Goal: Information Seeking & Learning: Learn about a topic

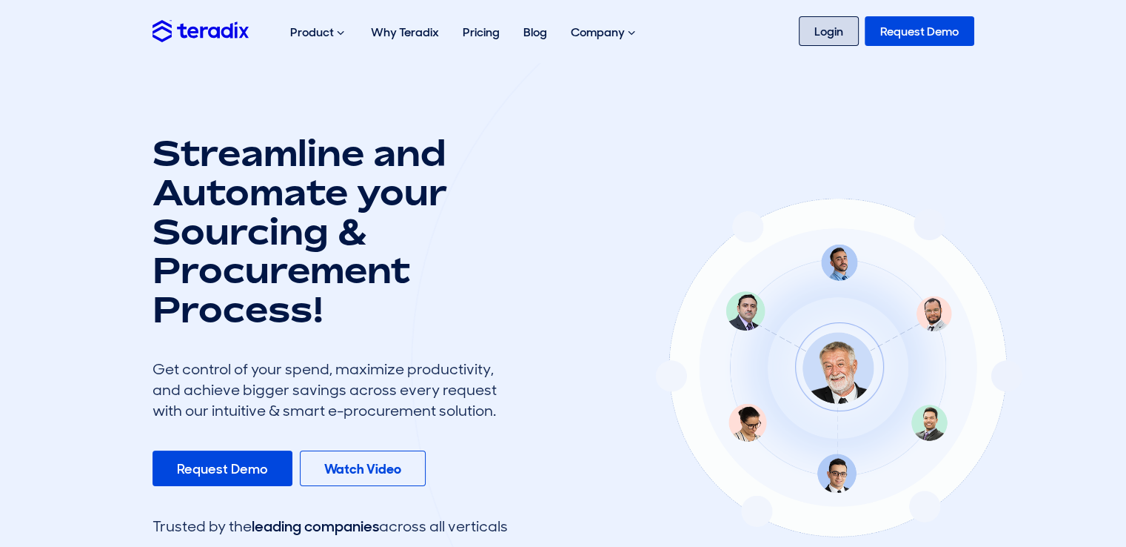
click at [834, 30] on link "Login" at bounding box center [829, 31] width 60 height 30
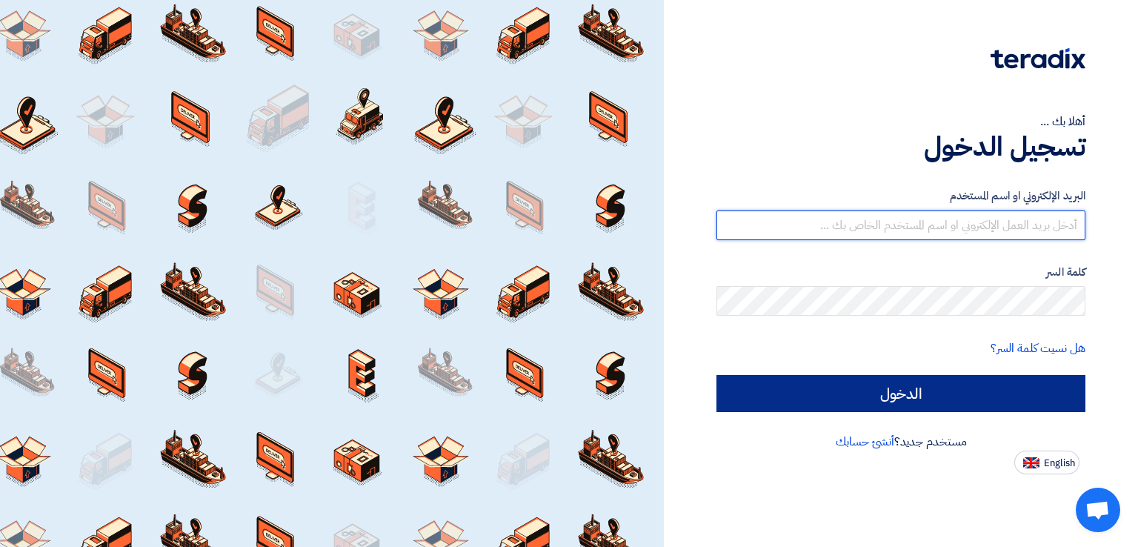
type input "sales@supersupplies.com.eg"
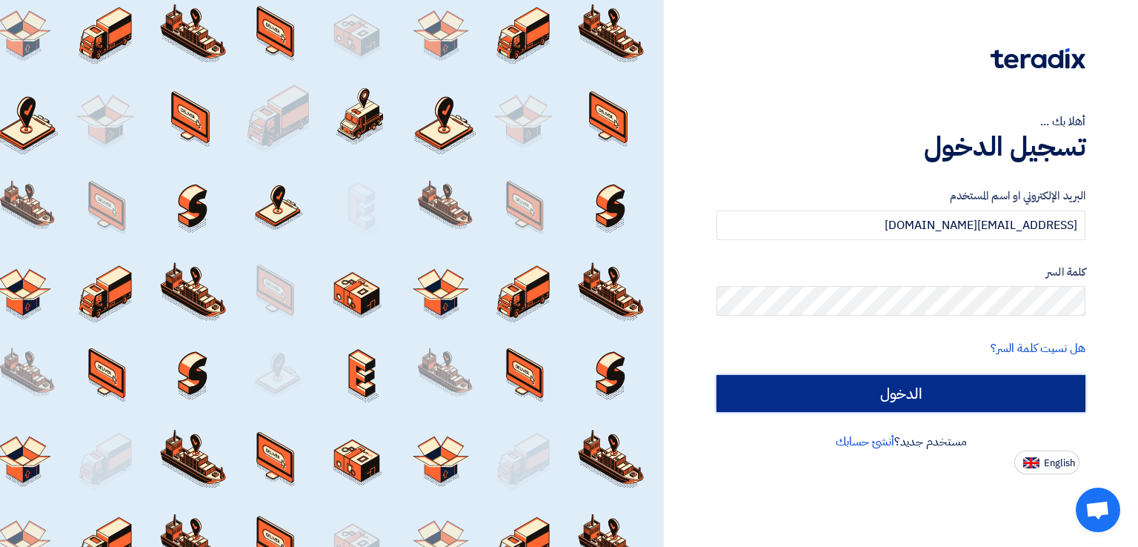
click at [912, 381] on input "الدخول" at bounding box center [900, 393] width 369 height 37
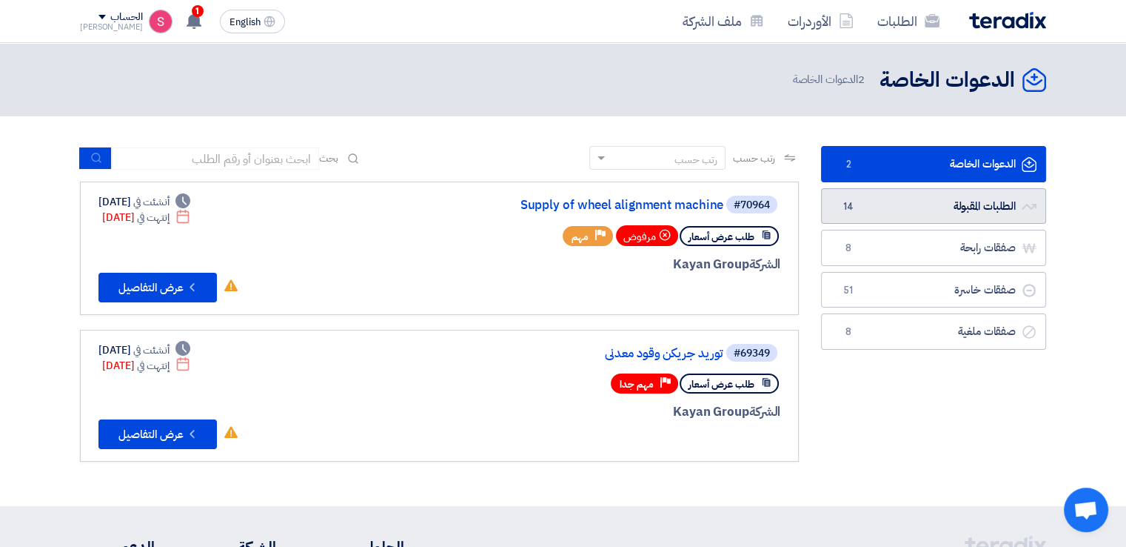
click at [975, 213] on link "الطلبات المقبولة الطلبات المقبولة 14" at bounding box center [933, 206] width 225 height 36
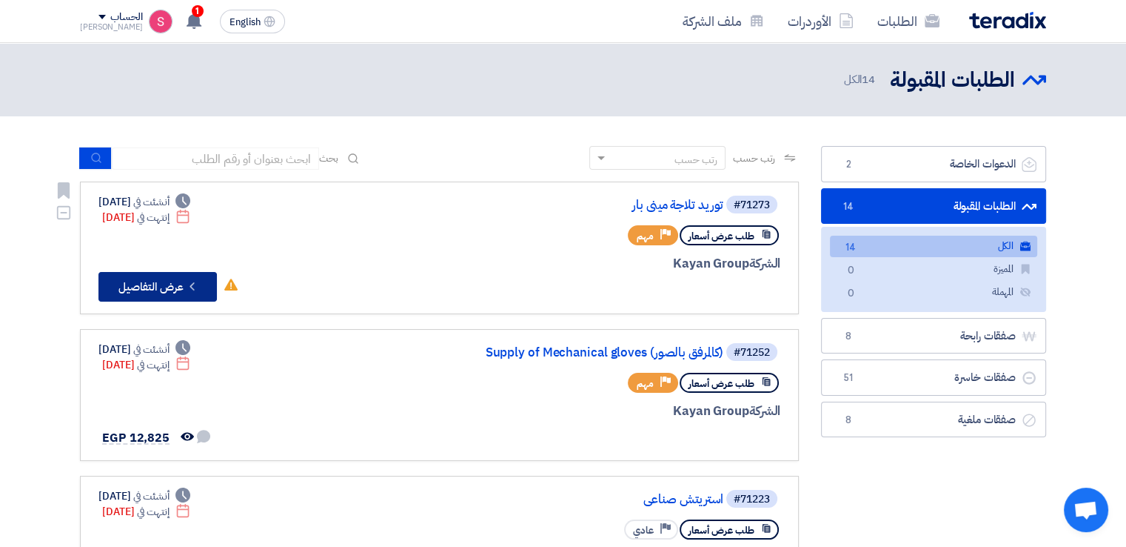
click at [172, 273] on button "Check details عرض التفاصيل" at bounding box center [158, 287] width 118 height 30
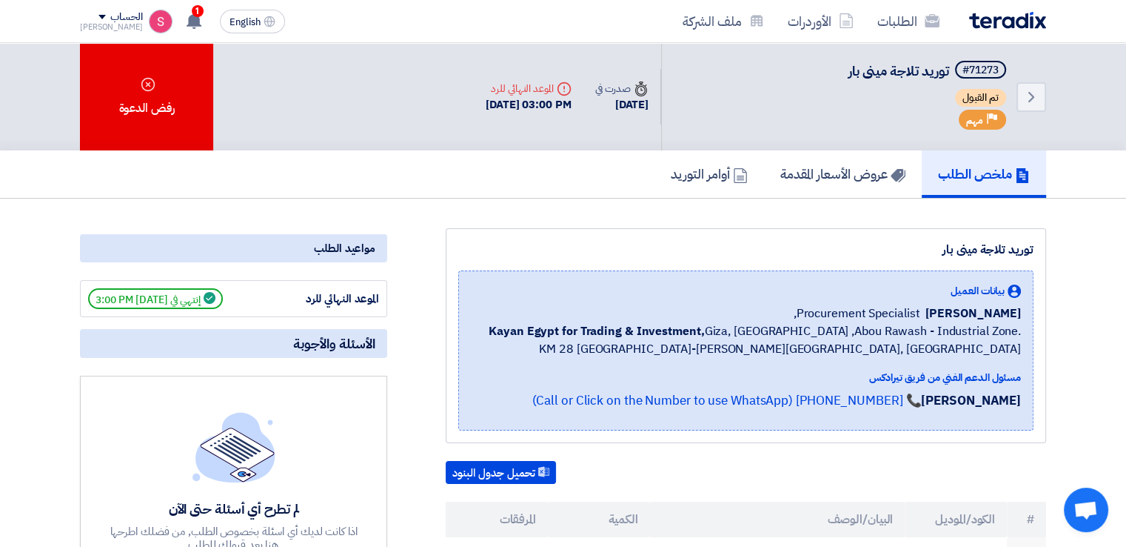
scroll to position [345, 0]
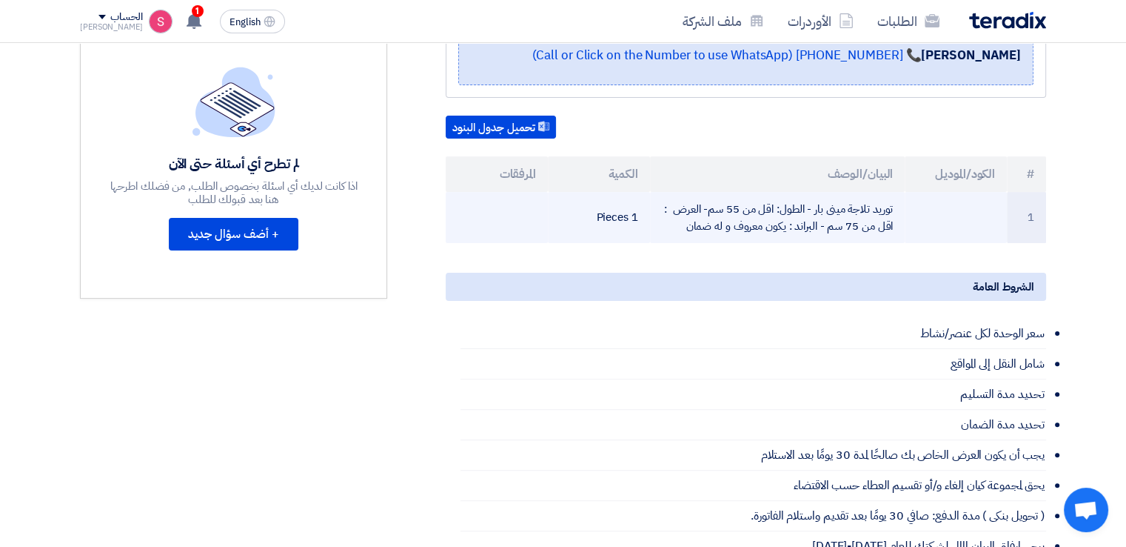
click at [712, 221] on td "توريد تلاجة مينى بار - الطول: اقل من 55 سم- العرض : اقل من 75 سم - البراند : يك…" at bounding box center [778, 217] width 256 height 51
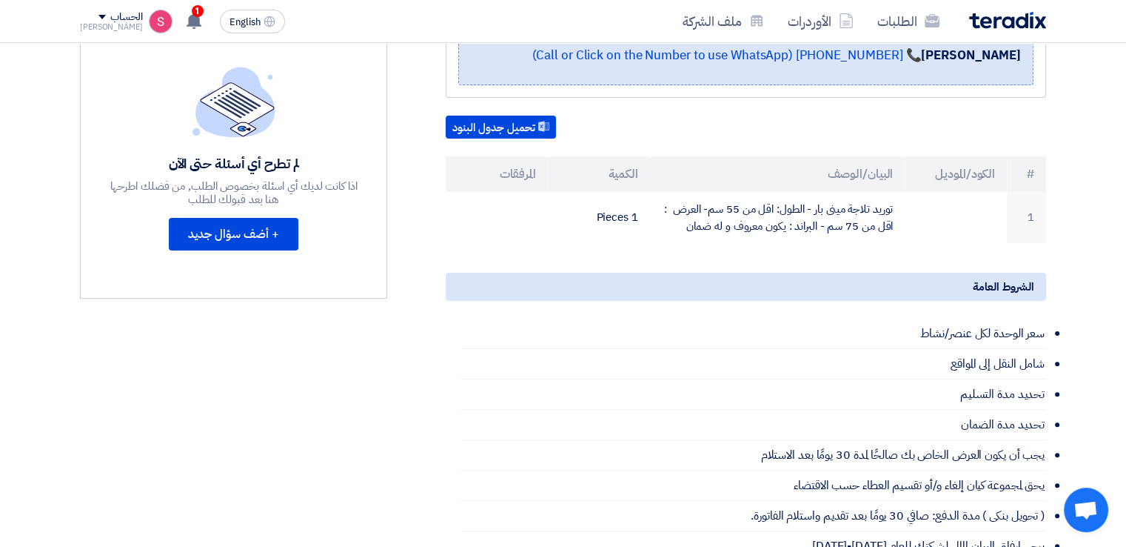
scroll to position [0, 0]
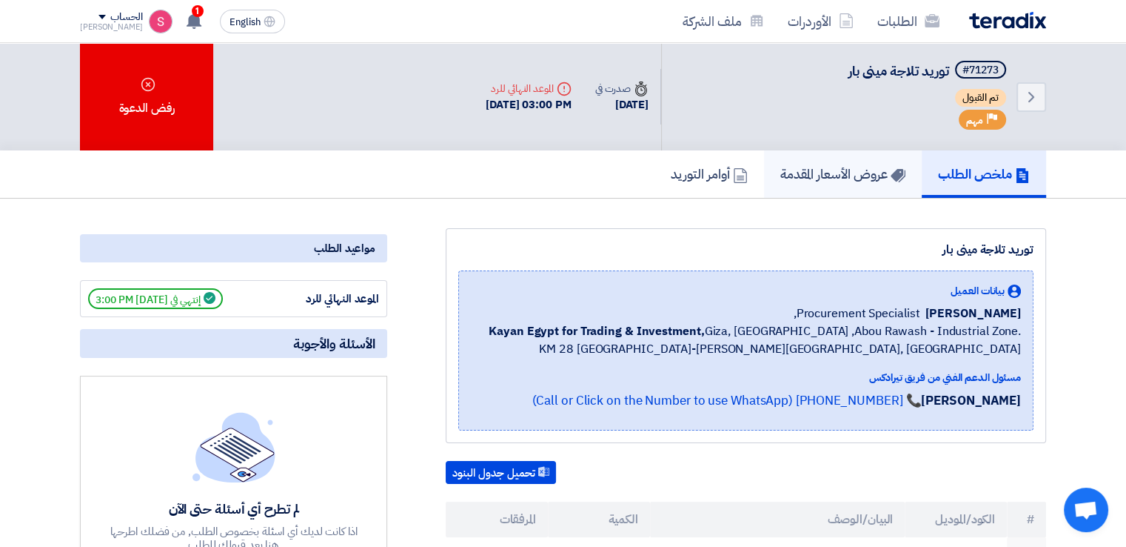
click at [832, 170] on h5 "عروض الأسعار المقدمة" at bounding box center [843, 173] width 125 height 17
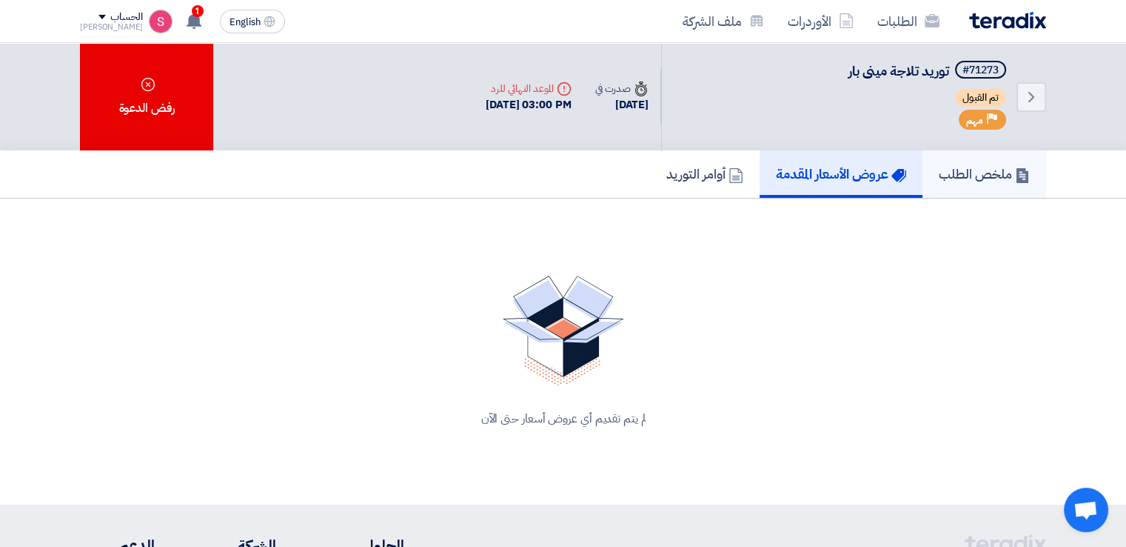
click at [966, 166] on h5 "ملخص الطلب" at bounding box center [984, 173] width 91 height 17
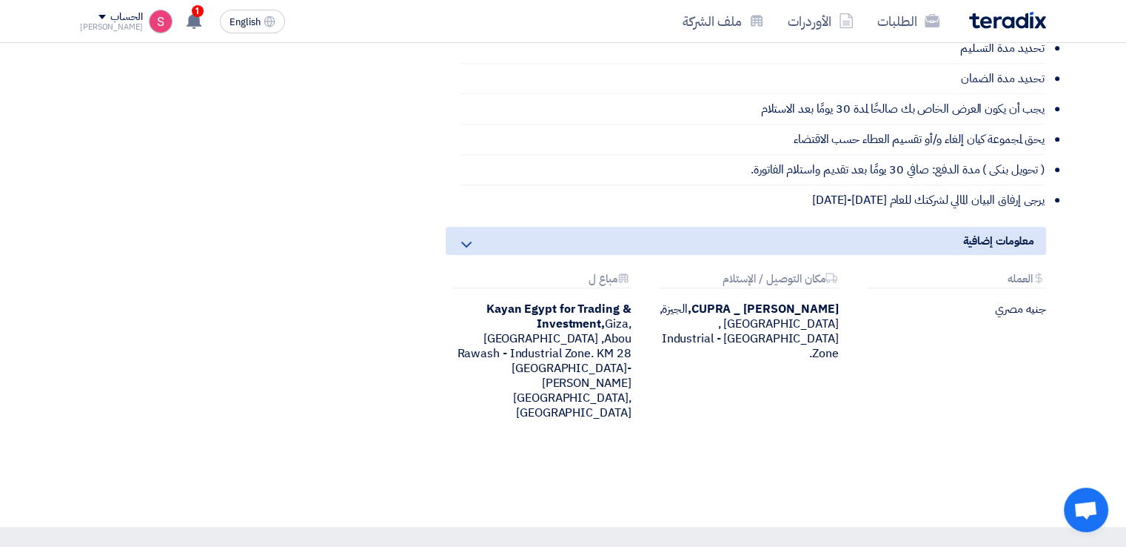
scroll to position [345, 0]
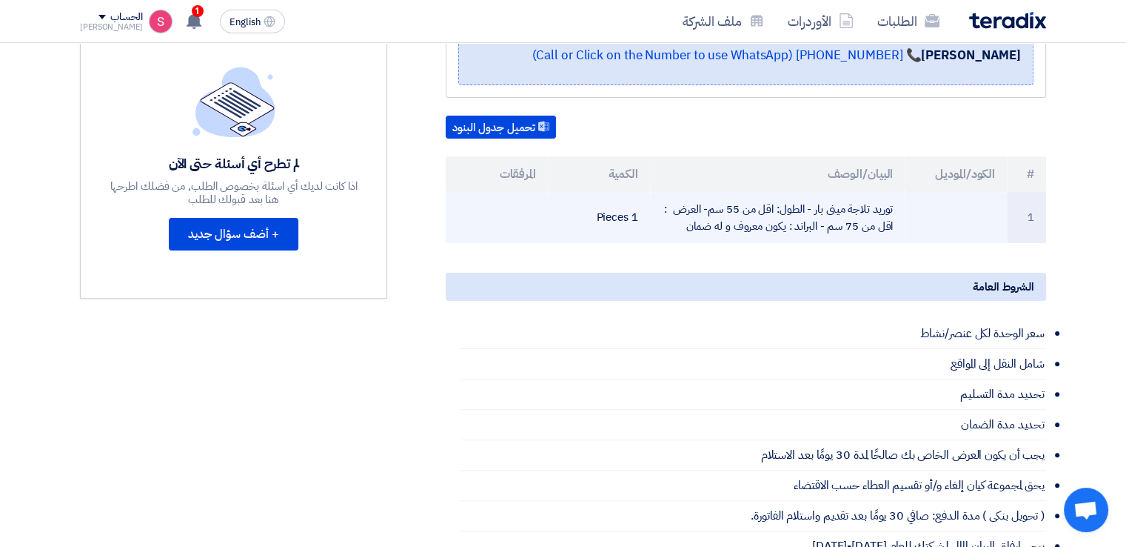
click at [1029, 211] on td "1" at bounding box center [1026, 217] width 39 height 51
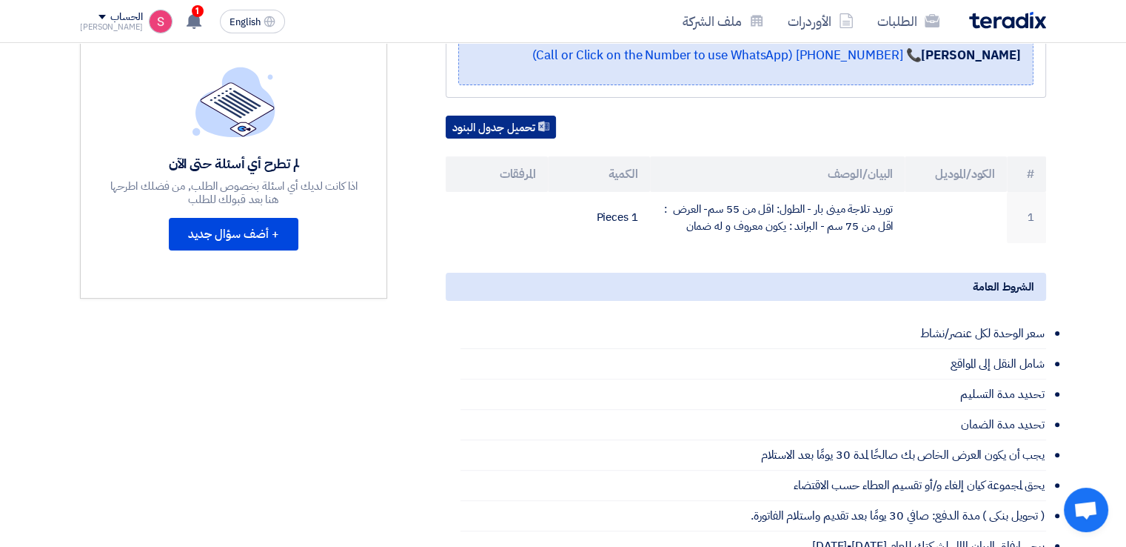
click at [525, 128] on button "تحميل جدول البنود" at bounding box center [501, 128] width 110 height 24
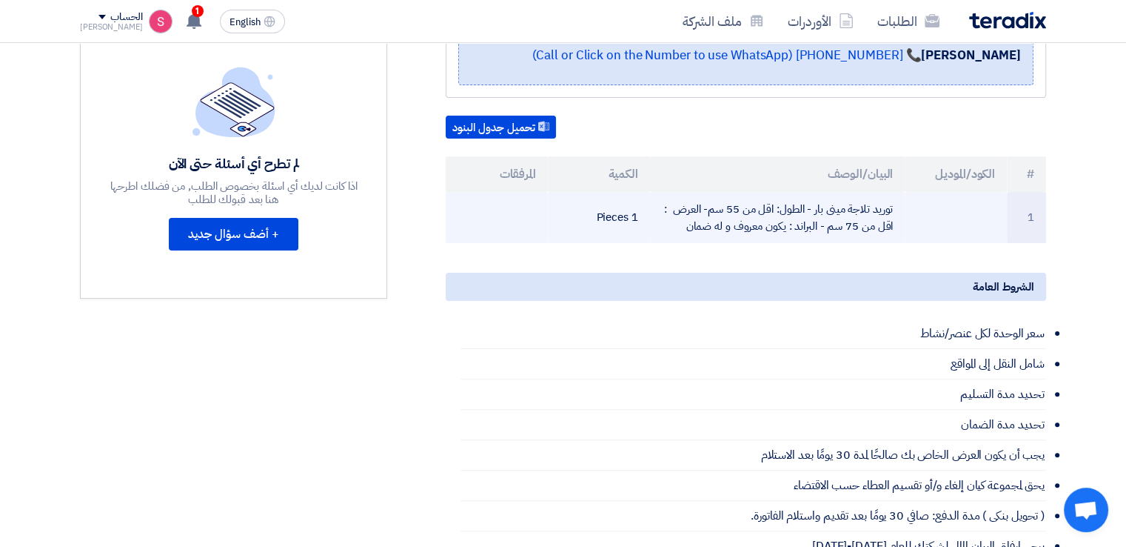
click at [806, 227] on td "توريد تلاجة مينى بار - الطول: اقل من 55 سم- العرض : اقل من 75 سم - البراند : يك…" at bounding box center [778, 217] width 256 height 51
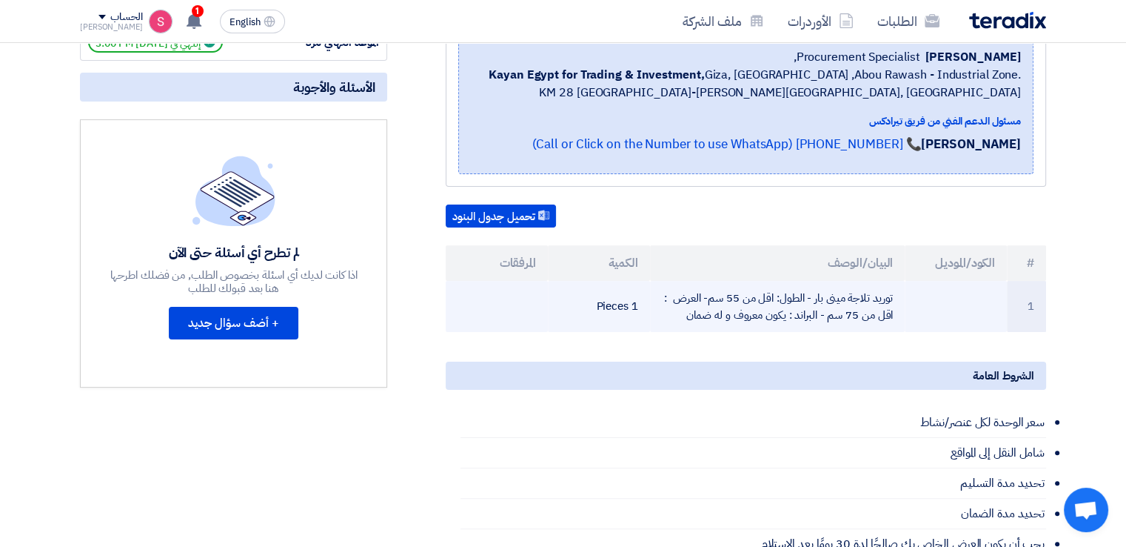
scroll to position [0, 0]
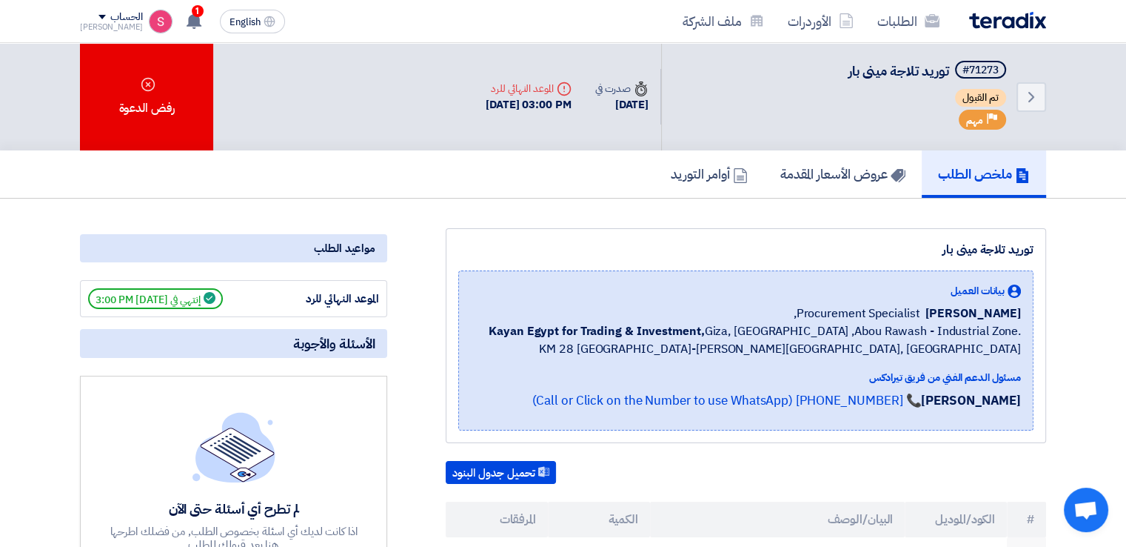
click at [145, 300] on span "إنتهي في 9/7/25, 3:00 PM" at bounding box center [155, 298] width 135 height 21
click at [335, 241] on div "مواعيد الطلب" at bounding box center [233, 248] width 307 height 28
click at [598, 99] on div "3 Sep, 2025" at bounding box center [621, 104] width 53 height 17
click at [490, 99] on div "7 Sep, 2025 03:00 PM" at bounding box center [529, 104] width 86 height 17
click at [338, 252] on div "مواعيد الطلب" at bounding box center [233, 248] width 307 height 28
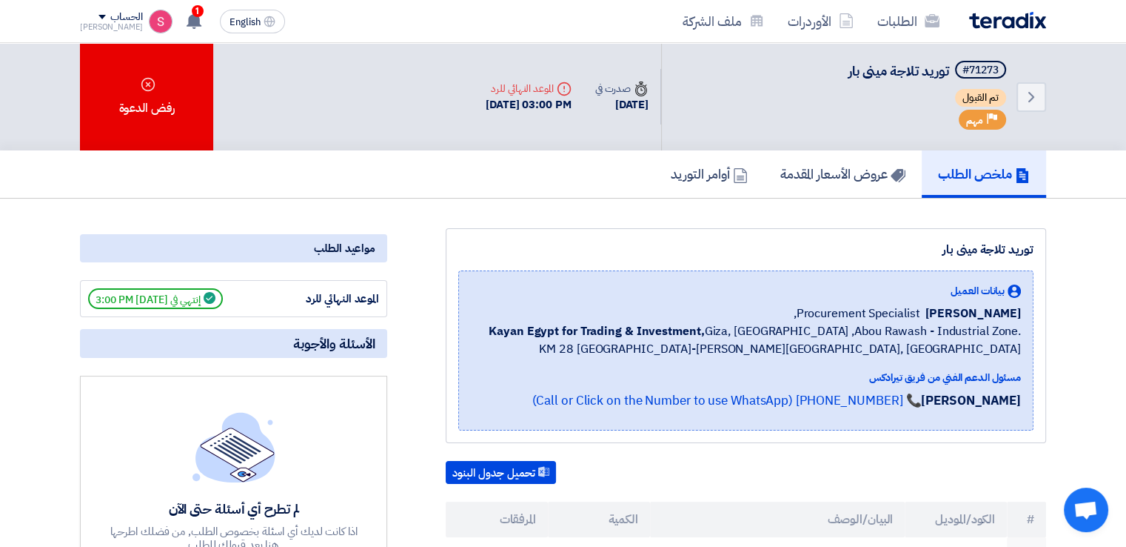
scroll to position [345, 0]
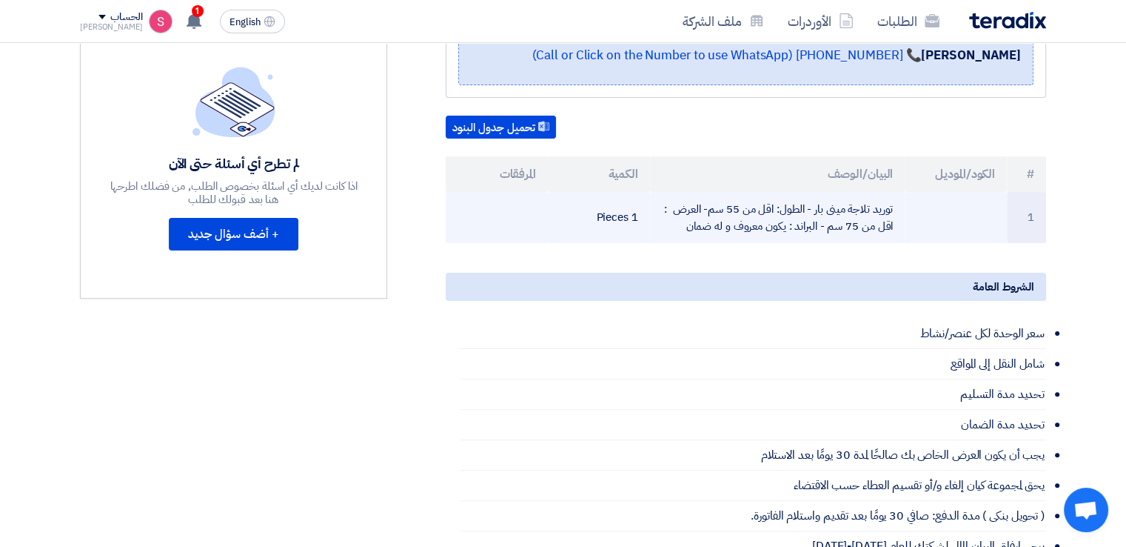
click at [661, 220] on td "توريد تلاجة مينى بار - الطول: اقل من 55 سم- العرض : اقل من 75 سم - البراند : يك…" at bounding box center [778, 217] width 256 height 51
click at [597, 221] on td "1 Pieces" at bounding box center [599, 217] width 102 height 51
click at [868, 214] on td "توريد تلاجة مينى بار - الطول: اقل من 55 سم- العرض : اقل من 75 سم - البراند : يك…" at bounding box center [778, 217] width 256 height 51
click at [1026, 211] on td "1" at bounding box center [1026, 217] width 39 height 51
drag, startPoint x: 992, startPoint y: 230, endPoint x: 973, endPoint y: 215, distance: 24.3
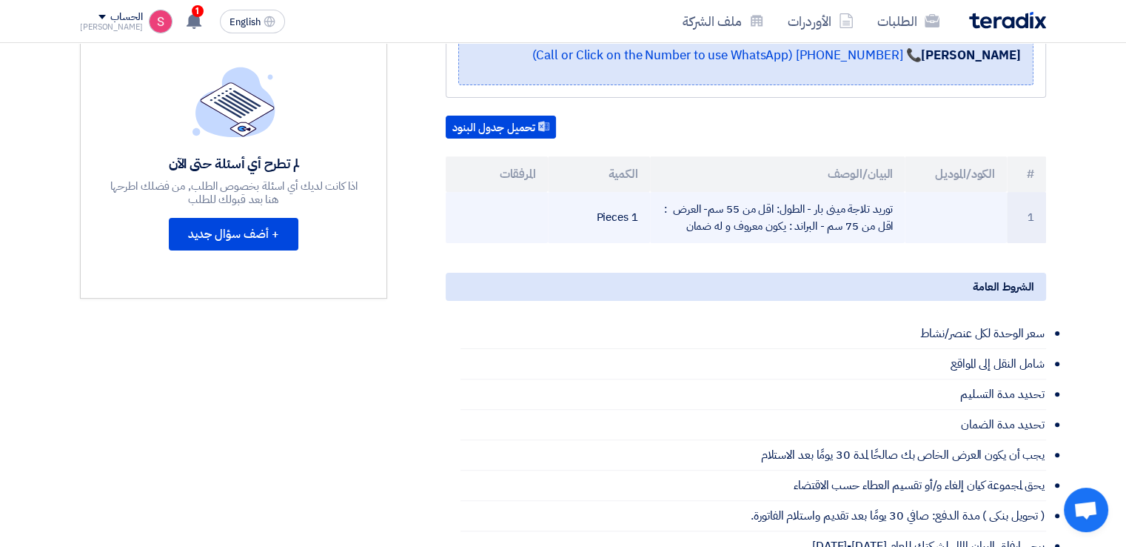
click at [985, 224] on td at bounding box center [956, 217] width 102 height 51
click at [970, 215] on td at bounding box center [956, 217] width 102 height 51
click at [972, 221] on td at bounding box center [956, 217] width 102 height 51
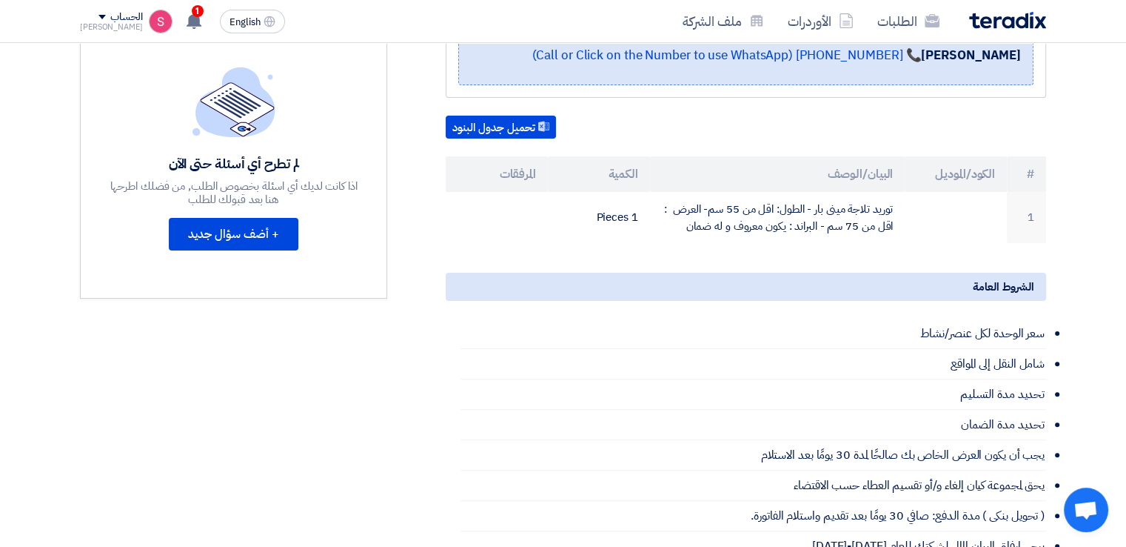
scroll to position [0, 0]
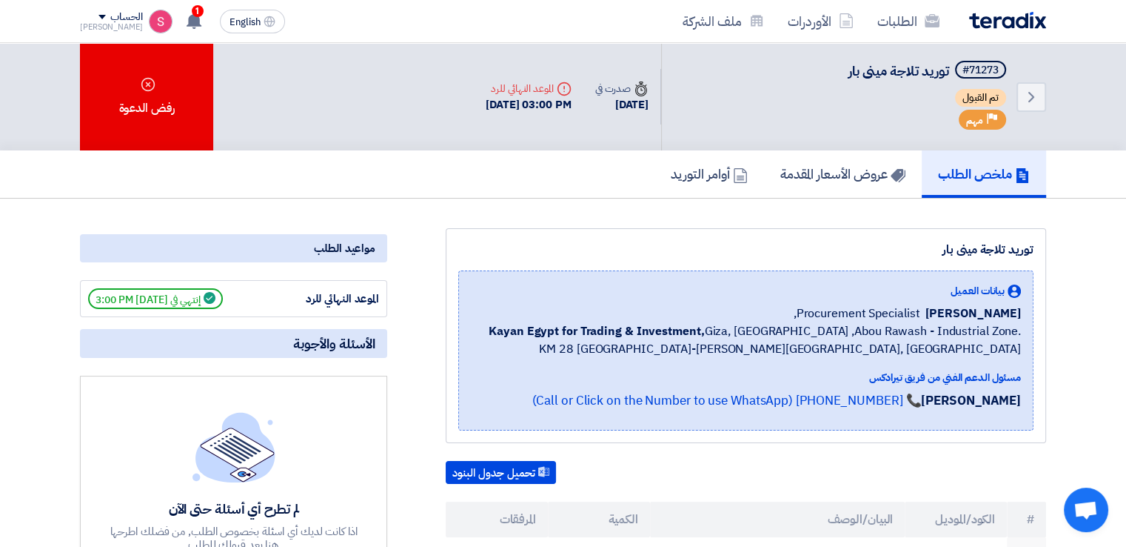
click at [969, 179] on h5 "ملخص الطلب" at bounding box center [984, 173] width 92 height 17
click at [834, 358] on div "بيانات العميل Fady Mahmoud Procurement Specialist, Kayan Egypt for Trading & In…" at bounding box center [746, 350] width 550 height 135
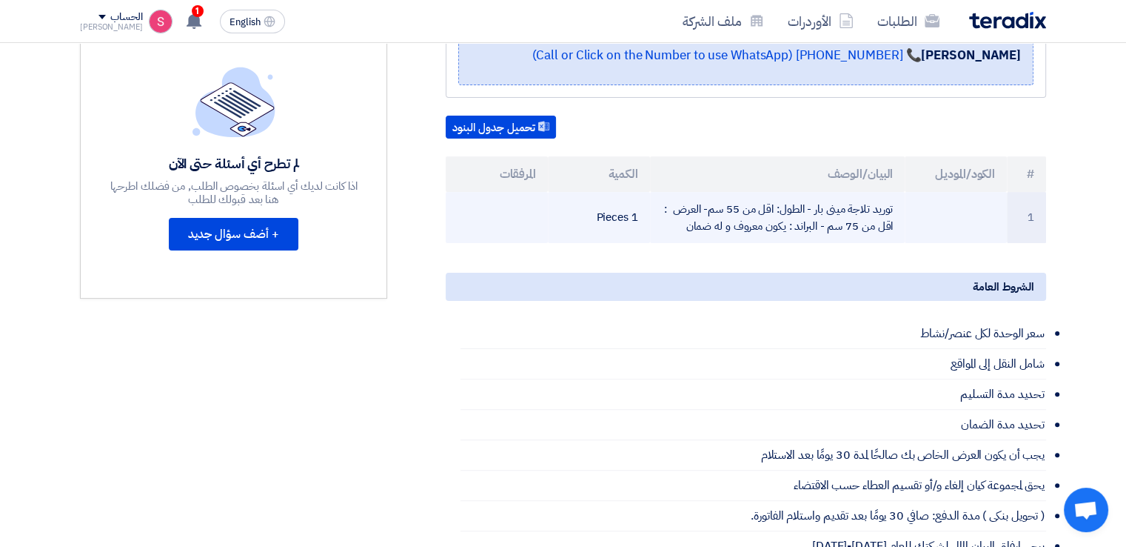
click at [792, 236] on td "توريد تلاجة مينى بار - الطول: اقل من 55 سم- العرض : اقل من 75 سم - البراند : يك…" at bounding box center [778, 217] width 256 height 51
click at [789, 224] on td "توريد تلاجة مينى بار - الطول: اقل من 55 سم- العرض : اقل من 75 سم - البراند : يك…" at bounding box center [778, 217] width 256 height 51
click at [789, 225] on td "توريد تلاجة مينى بار - الطول: اقل من 55 سم- العرض : اقل من 75 سم - البراند : يك…" at bounding box center [778, 217] width 256 height 51
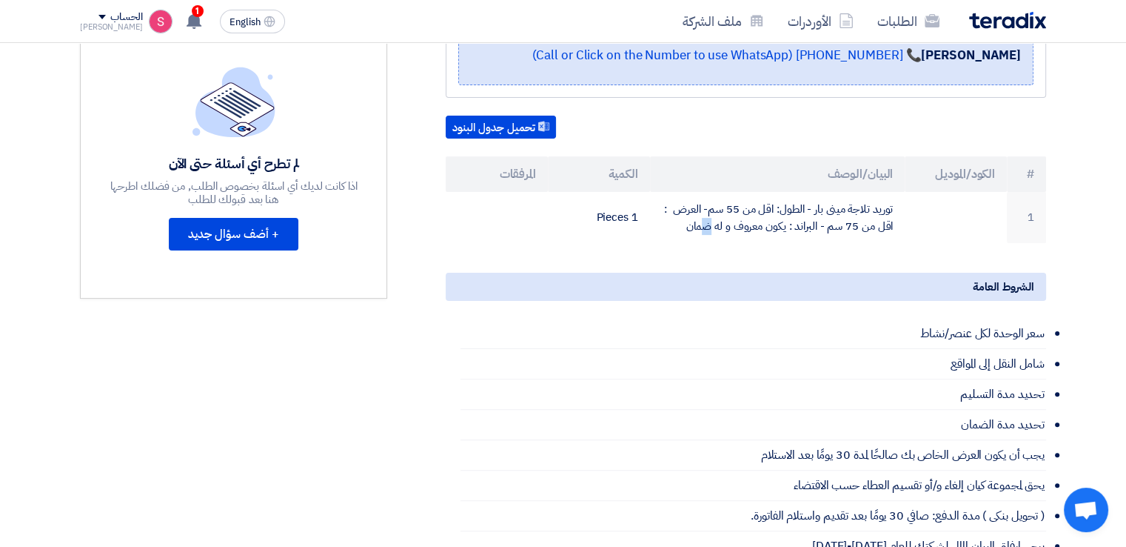
scroll to position [0, 0]
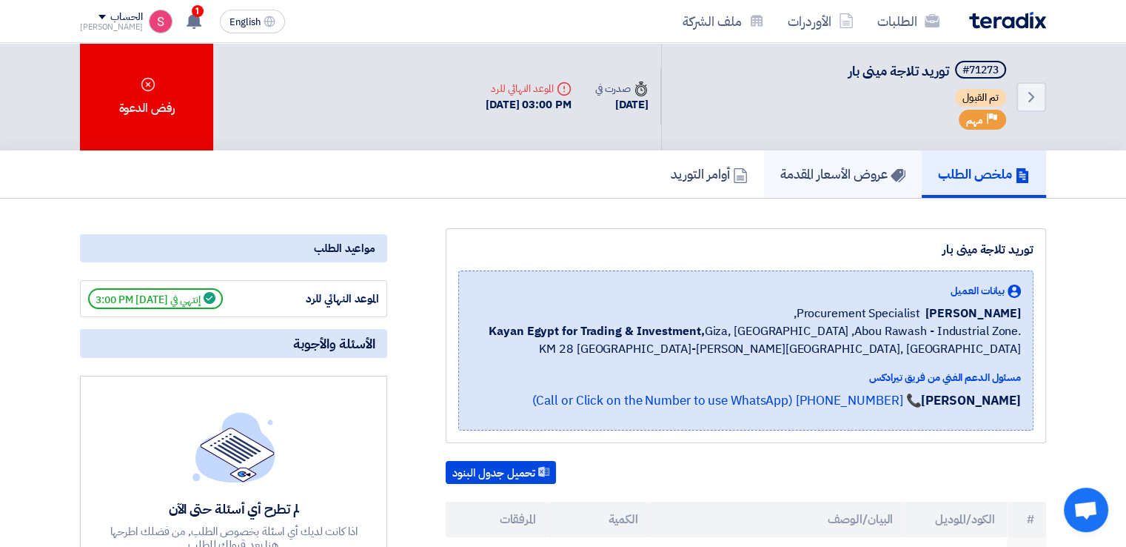
click at [838, 187] on link "عروض الأسعار المقدمة" at bounding box center [843, 173] width 158 height 47
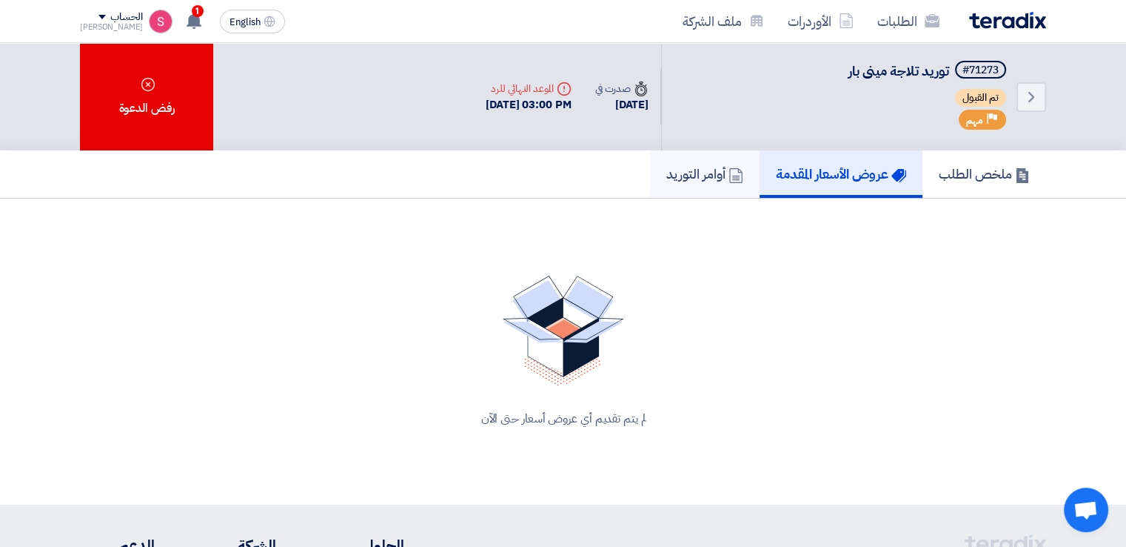
click at [710, 184] on link "أوامر التوريد" at bounding box center [705, 173] width 110 height 47
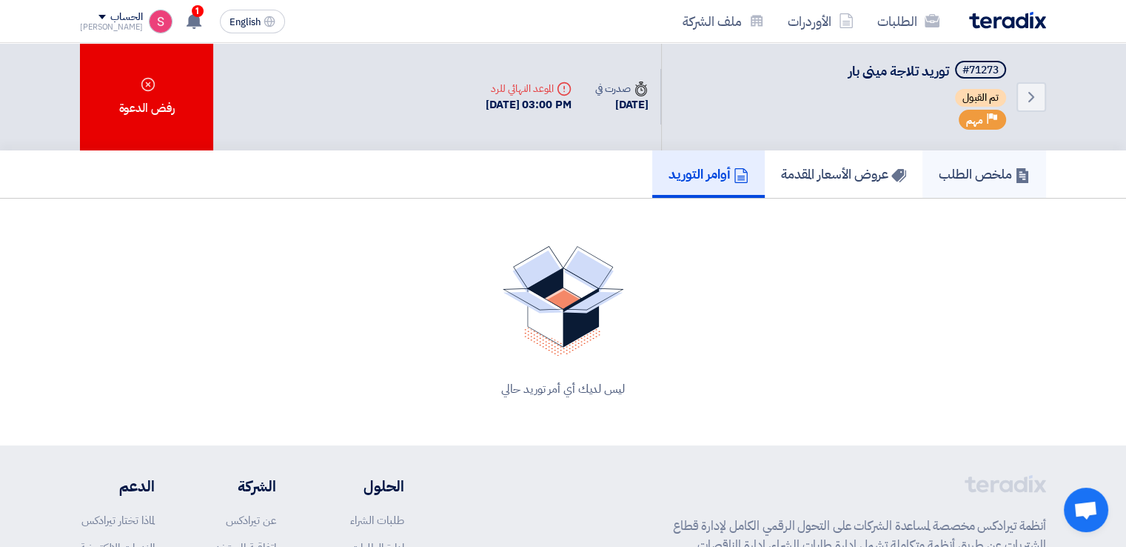
click at [964, 178] on h5 "ملخص الطلب" at bounding box center [984, 173] width 91 height 17
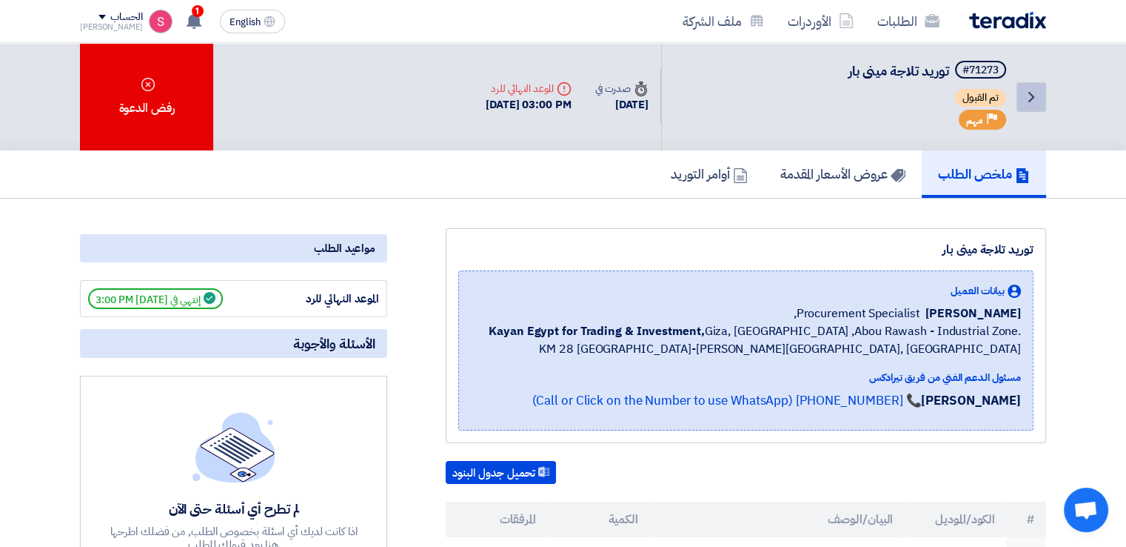
click at [1031, 93] on use at bounding box center [1032, 97] width 6 height 10
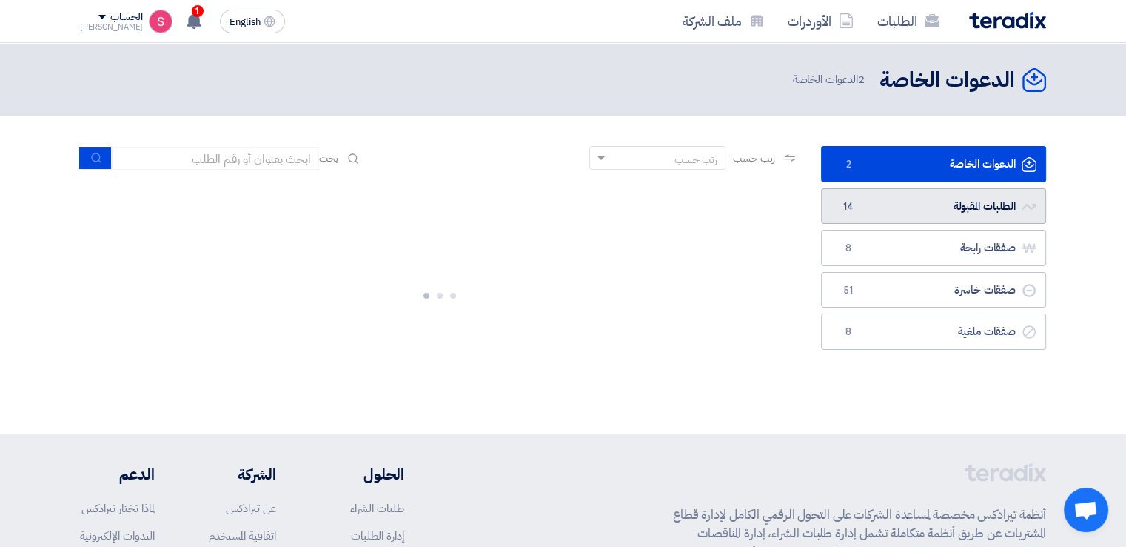
click at [921, 203] on link "الطلبات المقبولة الطلبات المقبولة 14" at bounding box center [933, 206] width 225 height 36
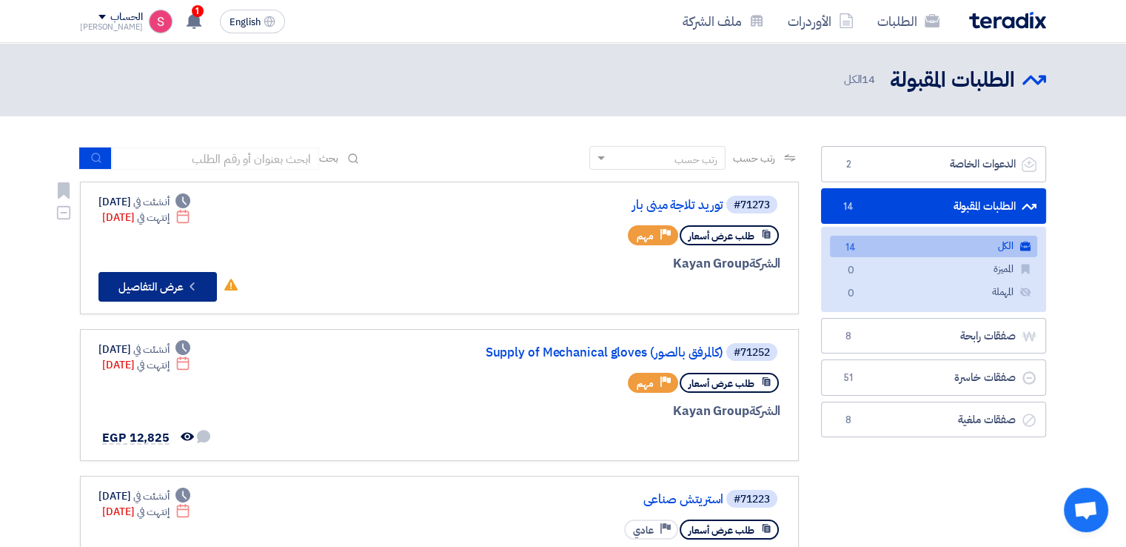
click at [169, 289] on button "Check details عرض التفاصيل" at bounding box center [158, 287] width 118 height 30
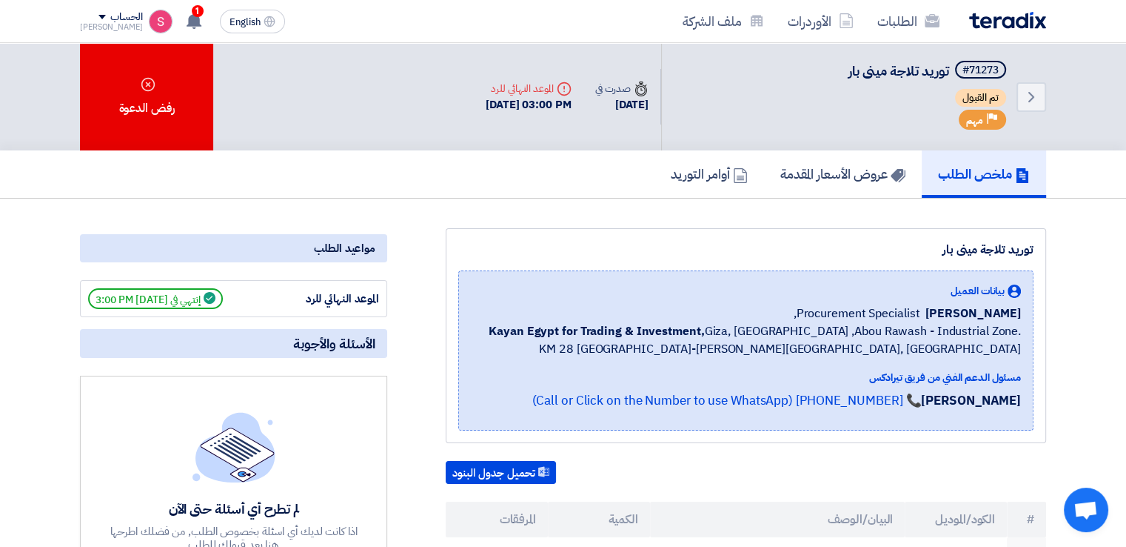
scroll to position [345, 0]
